Goal: Task Accomplishment & Management: Manage account settings

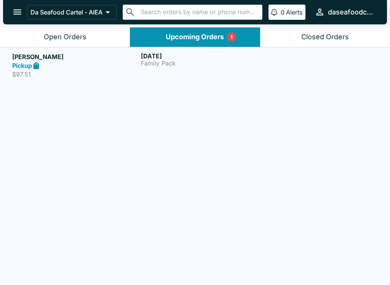
click at [88, 29] on button "Open Orders" at bounding box center [65, 36] width 130 height 19
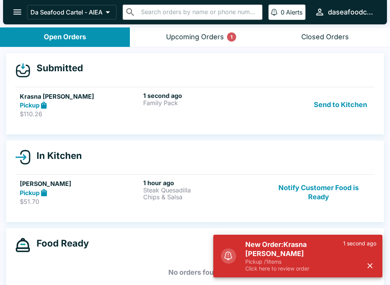
click at [253, 113] on div "1 second ago Family Pack" at bounding box center [203, 105] width 120 height 26
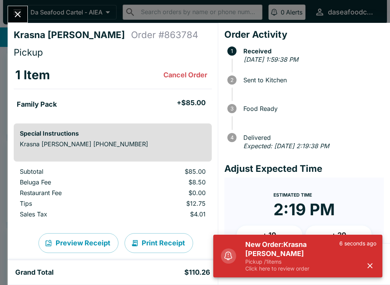
click at [370, 264] on icon "button" at bounding box center [369, 265] width 9 height 9
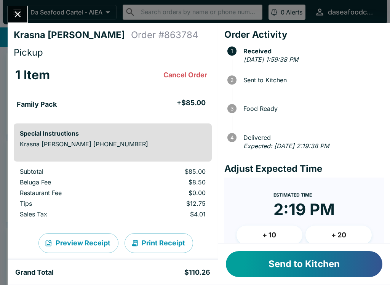
click at [351, 270] on button "Send to Kitchen" at bounding box center [304, 264] width 156 height 26
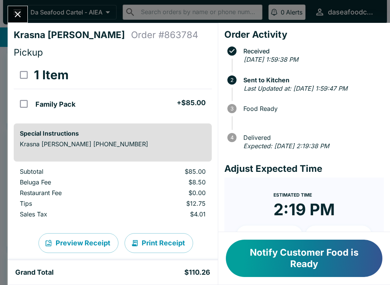
click at [16, 12] on icon "Close" at bounding box center [18, 14] width 6 height 6
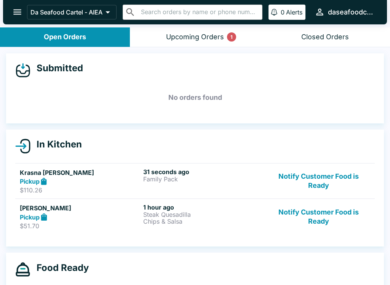
click at [211, 35] on div "Upcoming Orders 1" at bounding box center [195, 37] width 58 height 9
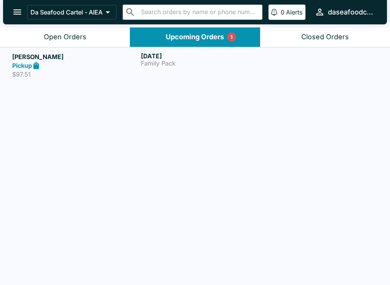
click at [79, 29] on button "Open Orders" at bounding box center [65, 36] width 130 height 19
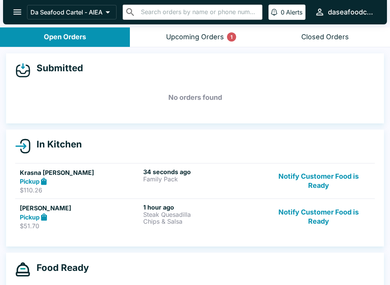
click at [107, 180] on div "Pickup" at bounding box center [80, 181] width 120 height 9
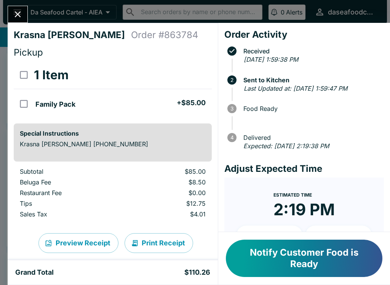
click at [14, 18] on icon "Close" at bounding box center [18, 14] width 10 height 10
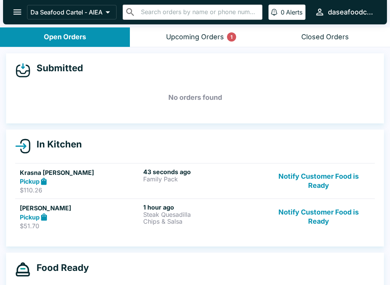
click at [322, 221] on button "Notify Customer Food is Ready" at bounding box center [318, 216] width 103 height 26
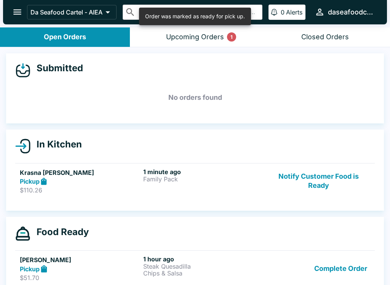
click at [335, 272] on button "Complete Order" at bounding box center [340, 268] width 59 height 26
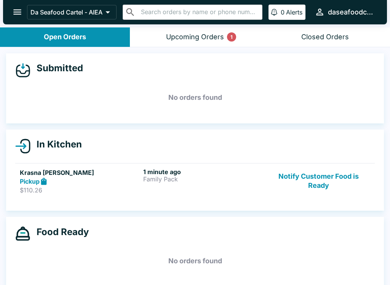
click at [315, 180] on button "Notify Customer Food is Ready" at bounding box center [318, 181] width 103 height 26
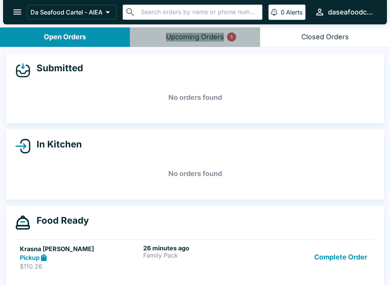
click at [210, 44] on button "Upcoming Orders 1" at bounding box center [195, 36] width 130 height 19
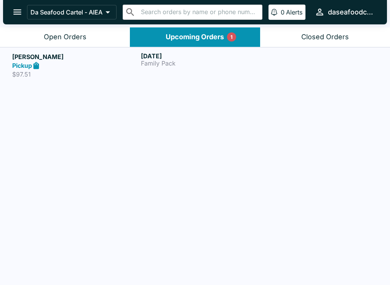
click at [94, 38] on button "Open Orders" at bounding box center [65, 36] width 130 height 19
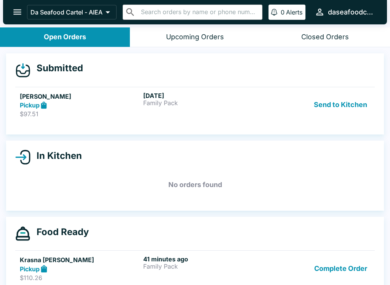
click at [339, 103] on button "Send to Kitchen" at bounding box center [340, 105] width 59 height 26
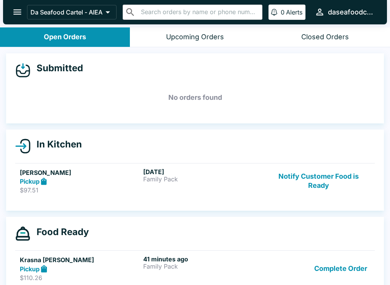
click at [324, 184] on button "Notify Customer Food is Ready" at bounding box center [318, 181] width 103 height 26
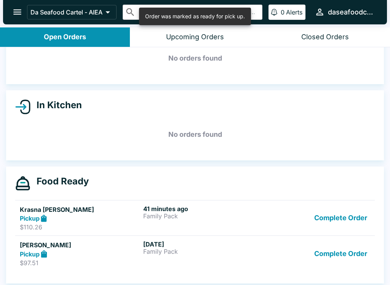
scroll to position [42, 0]
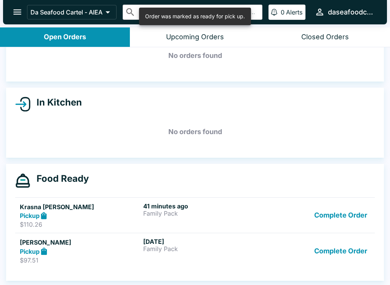
click at [344, 254] on button "Complete Order" at bounding box center [340, 250] width 59 height 26
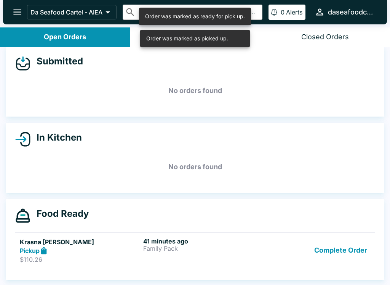
scroll to position [7, 0]
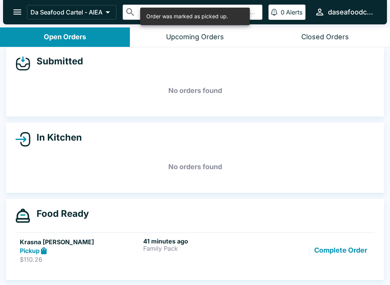
click at [134, 256] on p "$110.26" at bounding box center [80, 259] width 120 height 8
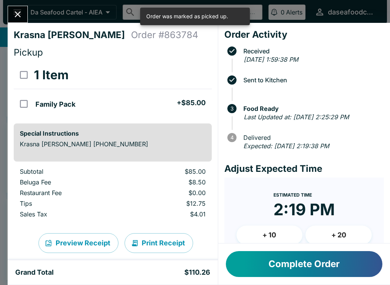
click at [10, 10] on button "Close" at bounding box center [17, 14] width 19 height 16
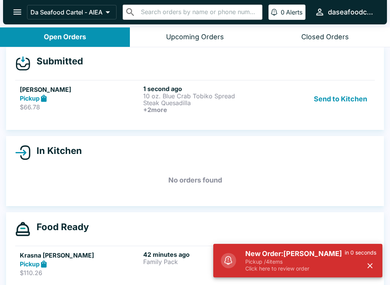
click at [208, 92] on p "10 oz. Blue Crab Tobiko Spread" at bounding box center [203, 95] width 120 height 7
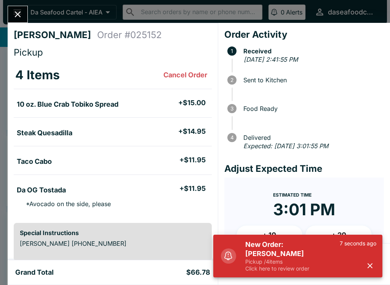
click at [370, 265] on icon "button" at bounding box center [369, 265] width 5 height 5
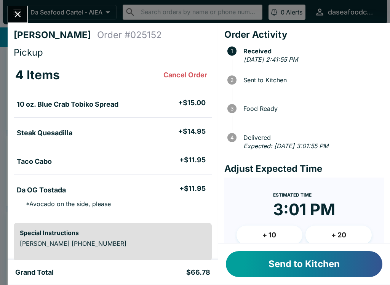
click at [347, 266] on button "Send to Kitchen" at bounding box center [304, 264] width 156 height 26
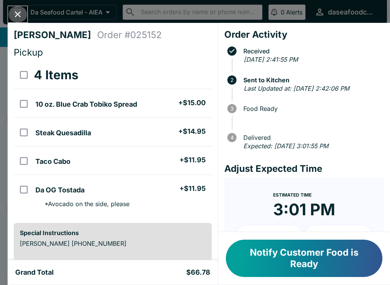
click at [17, 18] on icon "Close" at bounding box center [18, 14] width 10 height 10
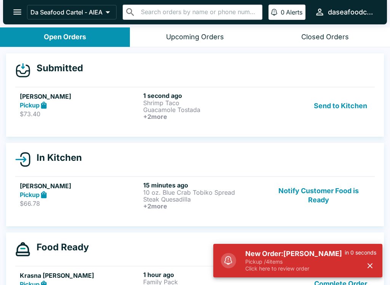
click at [269, 102] on div "Send to Kitchen" at bounding box center [318, 106] width 103 height 28
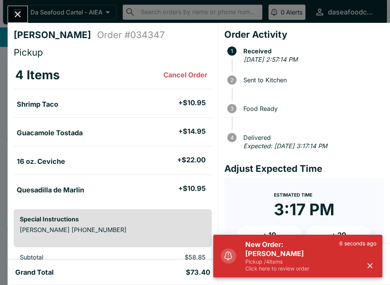
click at [374, 263] on button "button" at bounding box center [369, 265] width 13 height 13
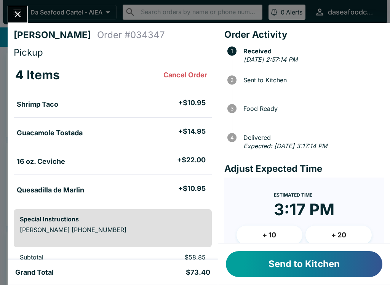
click at [336, 258] on button "Send to Kitchen" at bounding box center [304, 264] width 156 height 26
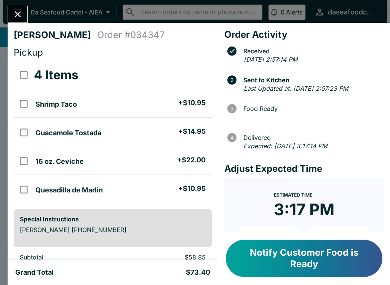
click at [18, 16] on icon "Close" at bounding box center [18, 14] width 10 height 10
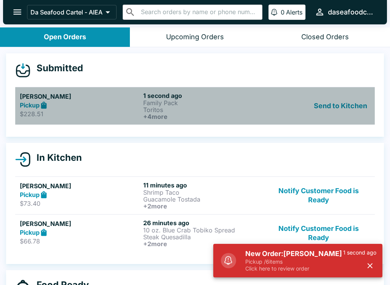
click at [191, 114] on h6 "+ 4 more" at bounding box center [203, 116] width 120 height 7
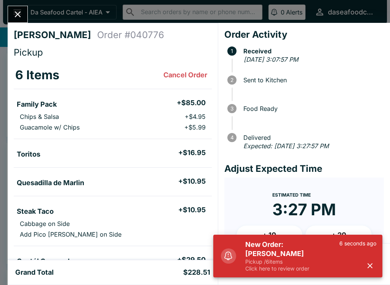
click at [365, 271] on div "6 seconds ago" at bounding box center [357, 256] width 37 height 32
click at [369, 264] on icon "button" at bounding box center [369, 265] width 5 height 5
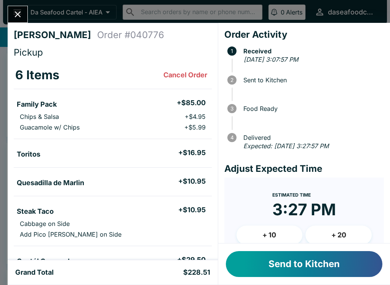
click at [301, 269] on button "Send to Kitchen" at bounding box center [304, 264] width 156 height 26
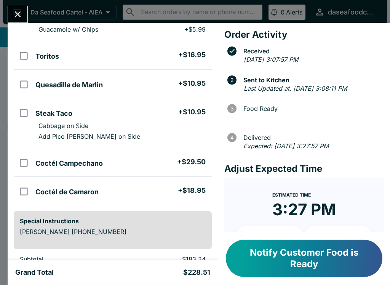
scroll to position [103, 0]
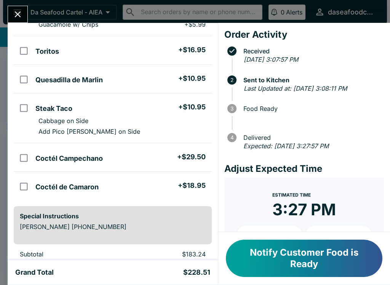
click at [11, 12] on button "Close" at bounding box center [17, 14] width 19 height 16
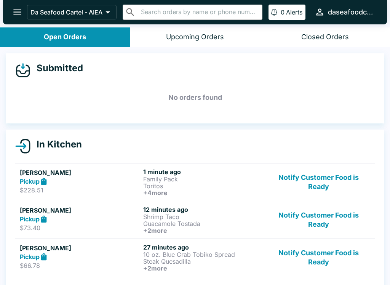
click at [324, 264] on button "Notify Customer Food is Ready" at bounding box center [318, 257] width 103 height 28
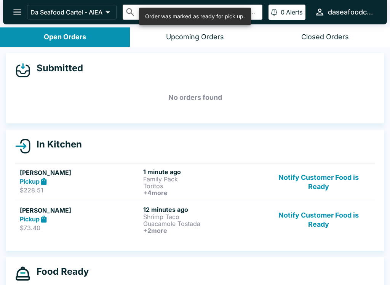
click at [321, 224] on button "Notify Customer Food is Ready" at bounding box center [318, 220] width 103 height 28
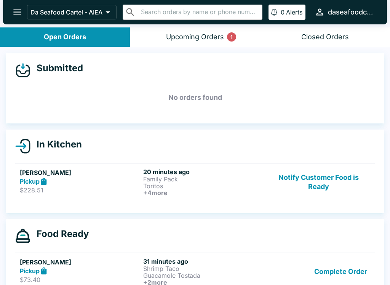
click at [320, 178] on button "Notify Customer Food is Ready" at bounding box center [318, 182] width 103 height 28
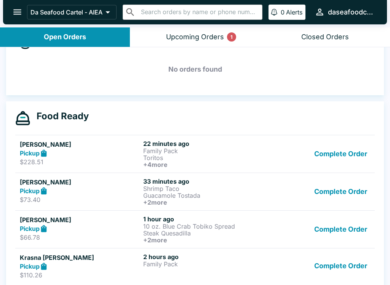
scroll to position [107, 0]
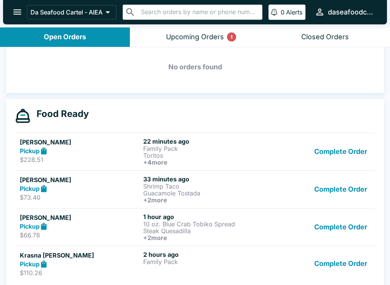
click at [348, 220] on button "Complete Order" at bounding box center [340, 227] width 59 height 28
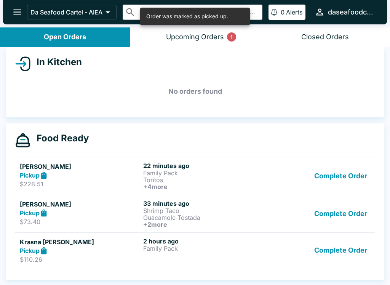
click at [356, 252] on button "Complete Order" at bounding box center [340, 250] width 59 height 26
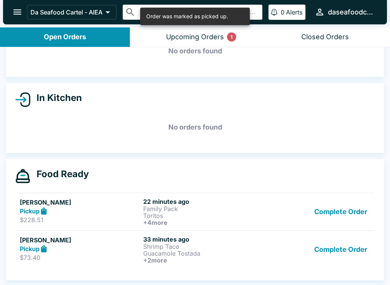
scroll to position [46, 0]
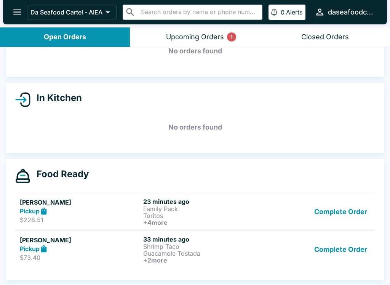
click at [338, 214] on button "Complete Order" at bounding box center [340, 212] width 59 height 28
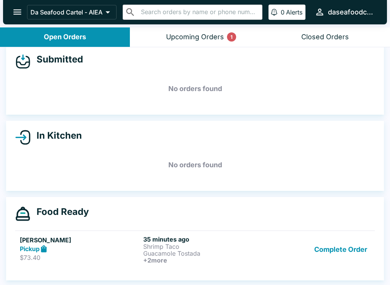
scroll to position [9, 0]
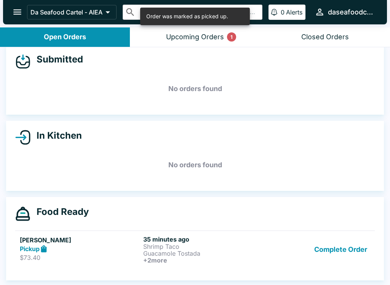
click at [346, 249] on button "Complete Order" at bounding box center [340, 249] width 59 height 28
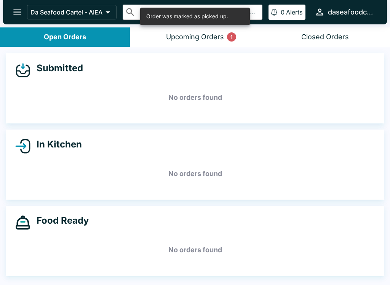
click at [206, 37] on div "Upcoming Orders 1" at bounding box center [195, 37] width 58 height 9
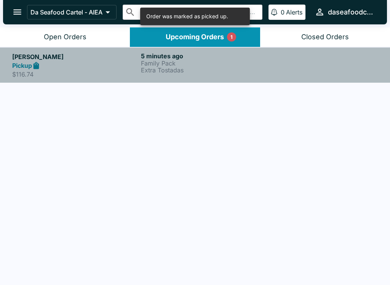
click at [246, 62] on p "Family Pack" at bounding box center [204, 63] width 126 height 7
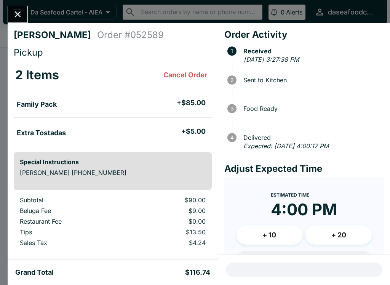
click at [25, 13] on button "Close" at bounding box center [17, 14] width 19 height 16
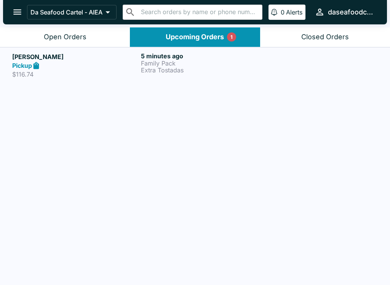
click at [20, 20] on button "open drawer" at bounding box center [17, 11] width 19 height 19
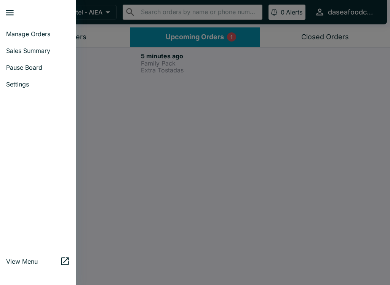
click at [94, 27] on div at bounding box center [195, 142] width 390 height 285
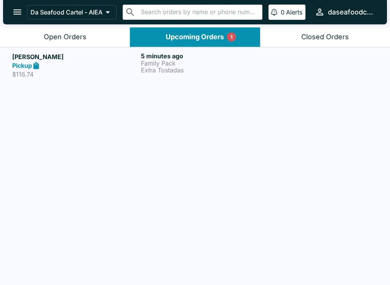
click at [82, 36] on div "Open Orders" at bounding box center [65, 37] width 43 height 9
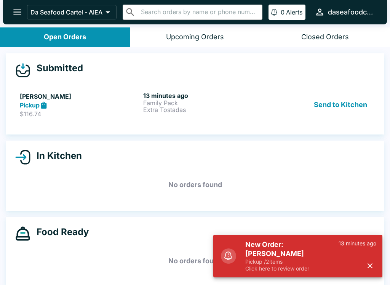
click at [146, 103] on p "Family Pack" at bounding box center [203, 102] width 120 height 7
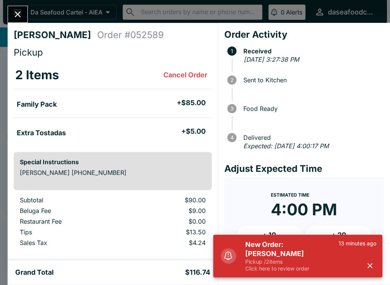
click at [370, 268] on icon "button" at bounding box center [369, 265] width 9 height 9
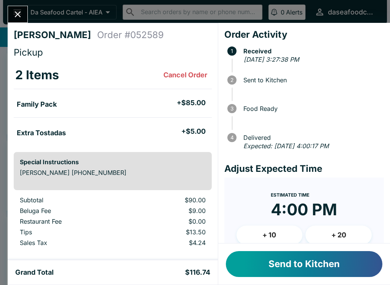
click at [325, 264] on button "Send to Kitchen" at bounding box center [304, 264] width 156 height 26
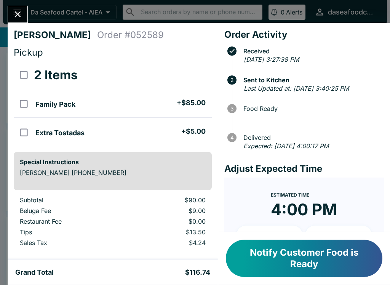
click at [19, 13] on icon "Close" at bounding box center [18, 14] width 10 height 10
